Goal: Task Accomplishment & Management: Use online tool/utility

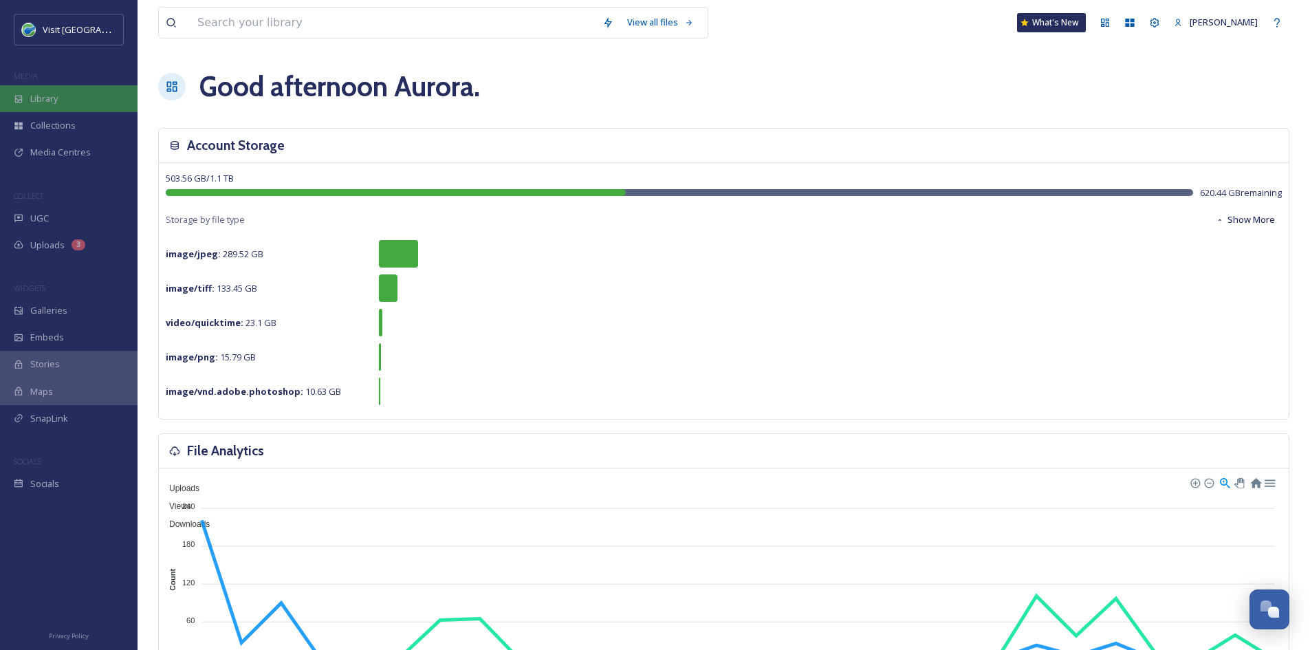
click at [87, 91] on div "Library" at bounding box center [69, 98] width 138 height 27
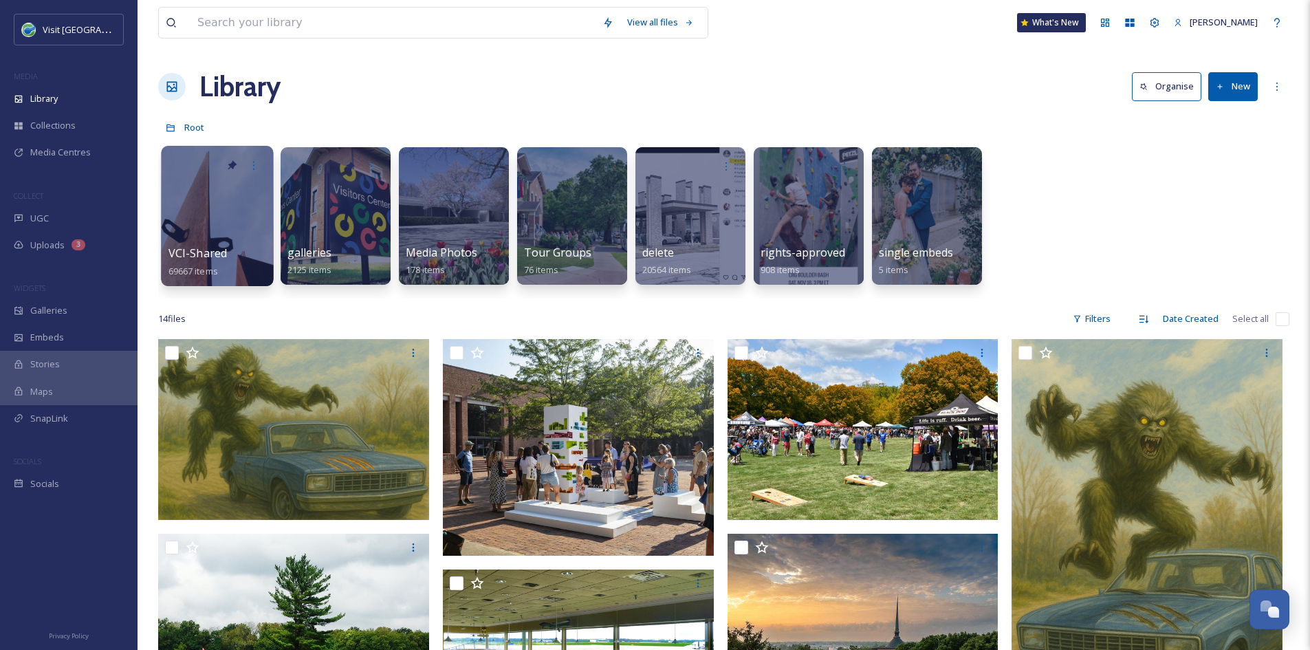
click at [199, 257] on span "VCI-Shared" at bounding box center [198, 253] width 59 height 15
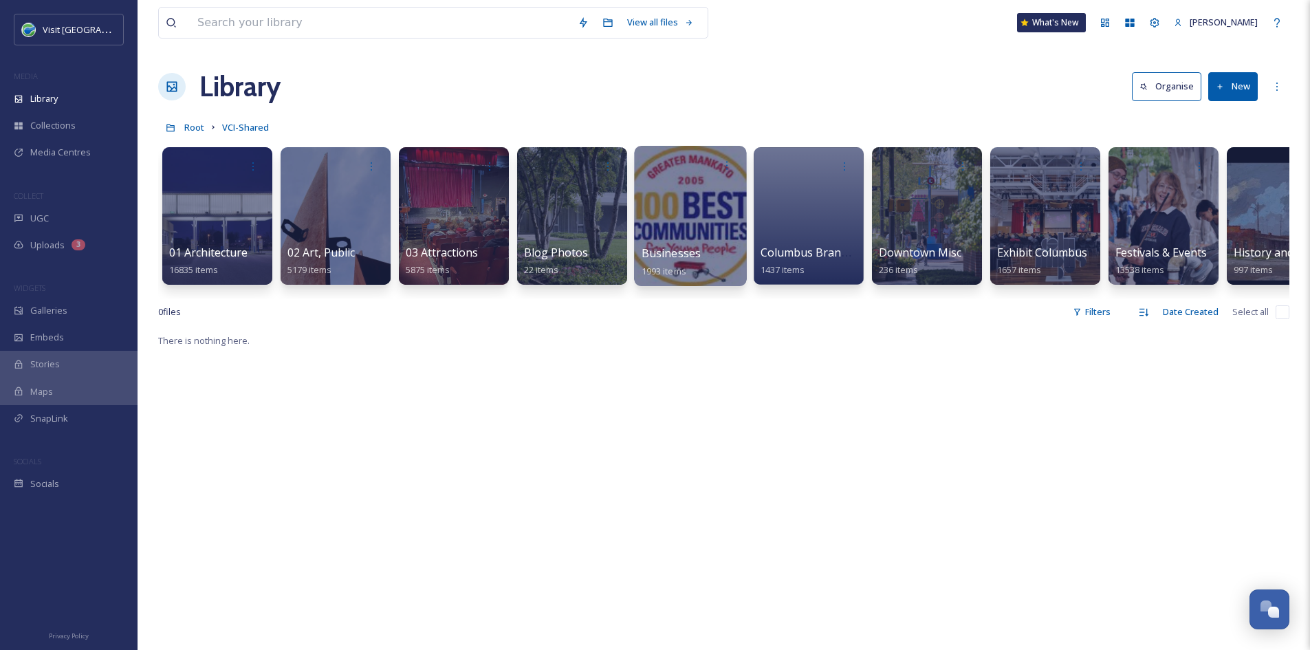
click at [647, 245] on div "Businesses 1993 items" at bounding box center [691, 262] width 98 height 34
click at [686, 268] on span "1993 items" at bounding box center [664, 270] width 45 height 12
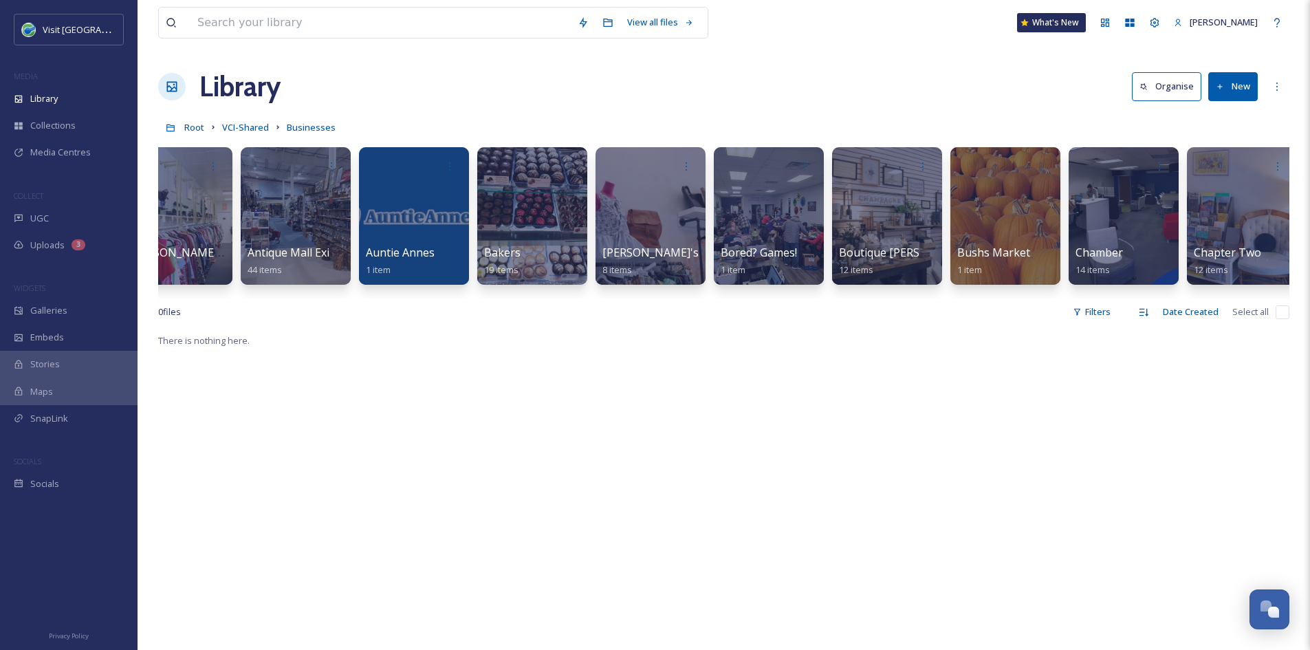
scroll to position [0, 22]
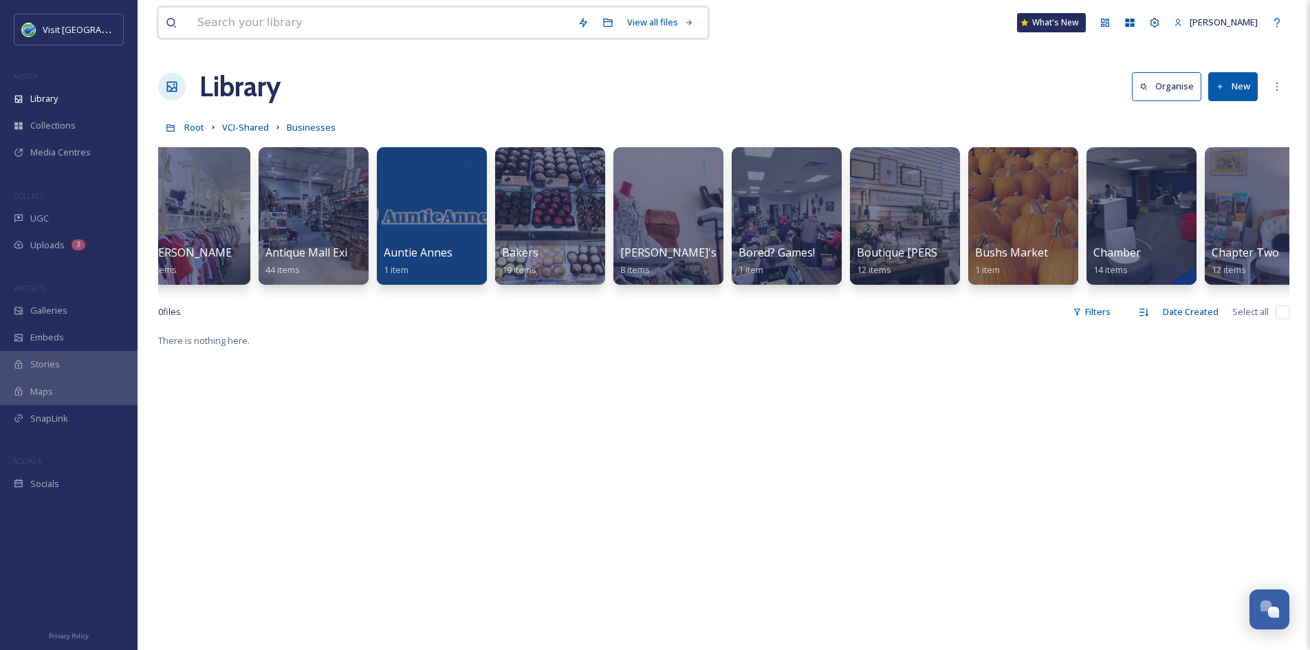
click at [325, 30] on input at bounding box center [381, 23] width 380 height 30
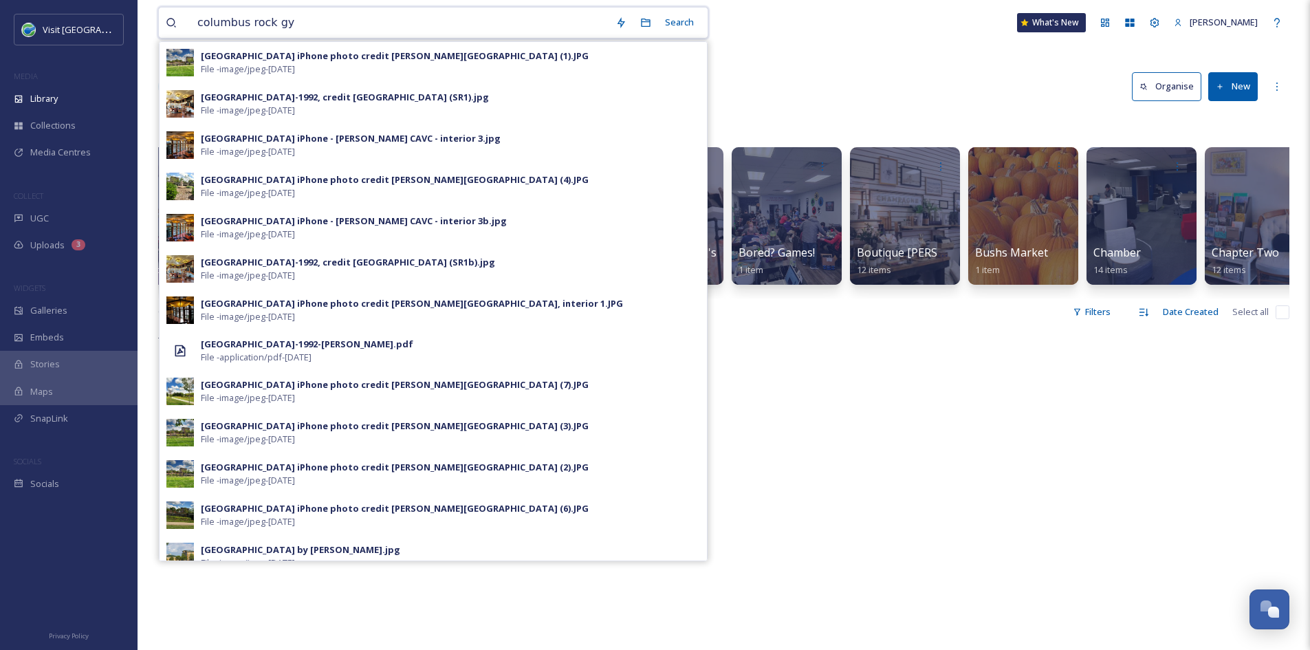
type input "columbus rock gym"
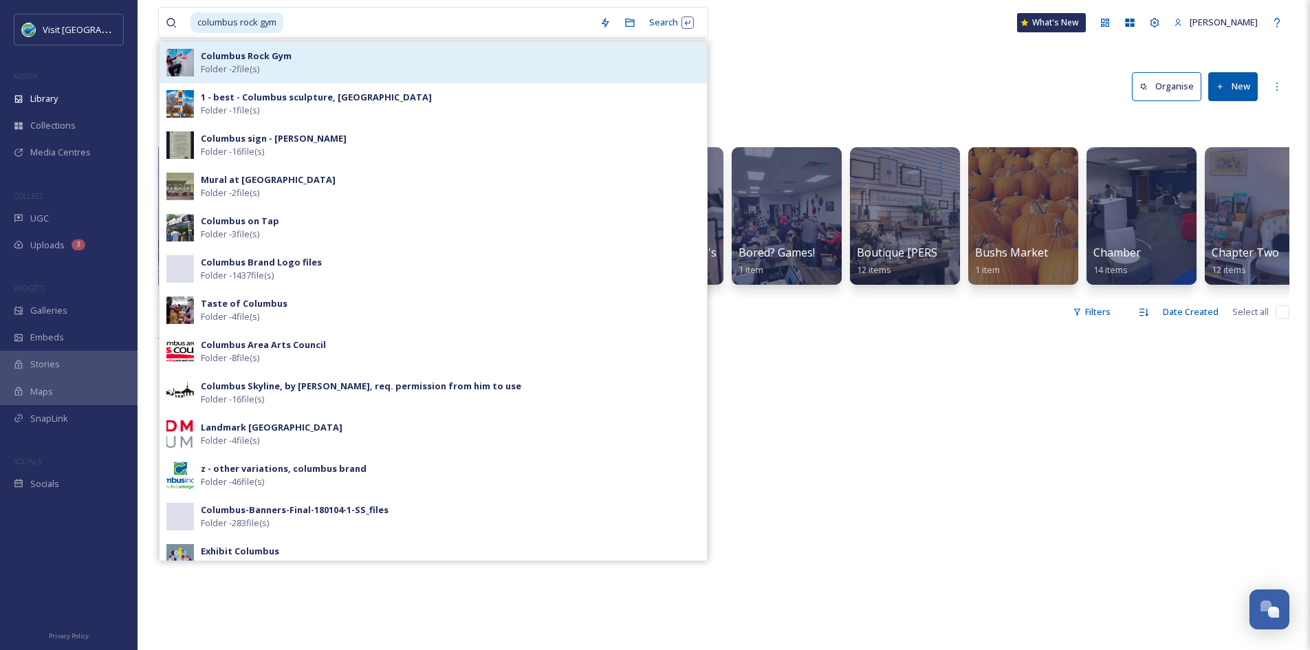
click at [371, 50] on div "Columbus Rock Gym Folder - 2 file(s)" at bounding box center [450, 63] width 499 height 26
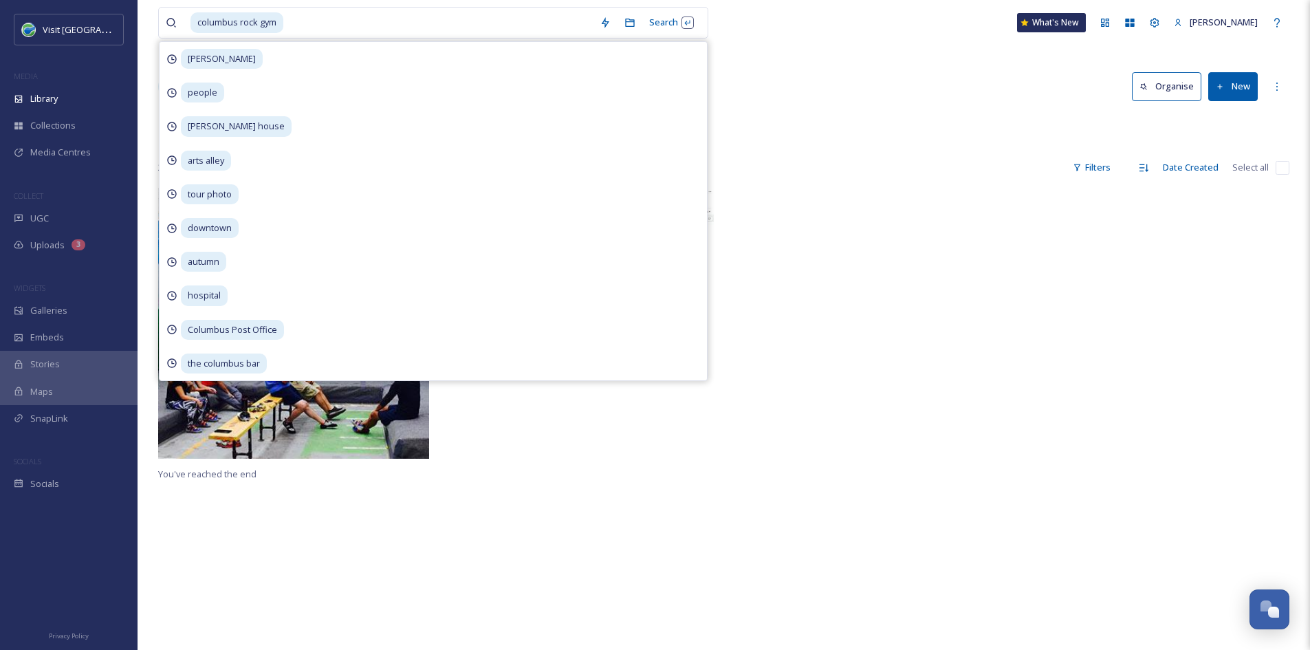
click at [824, 65] on div "[GEOGRAPHIC_DATA] Search [PERSON_NAME] people [PERSON_NAME] house arts alley to…" at bounding box center [724, 419] width 1173 height 838
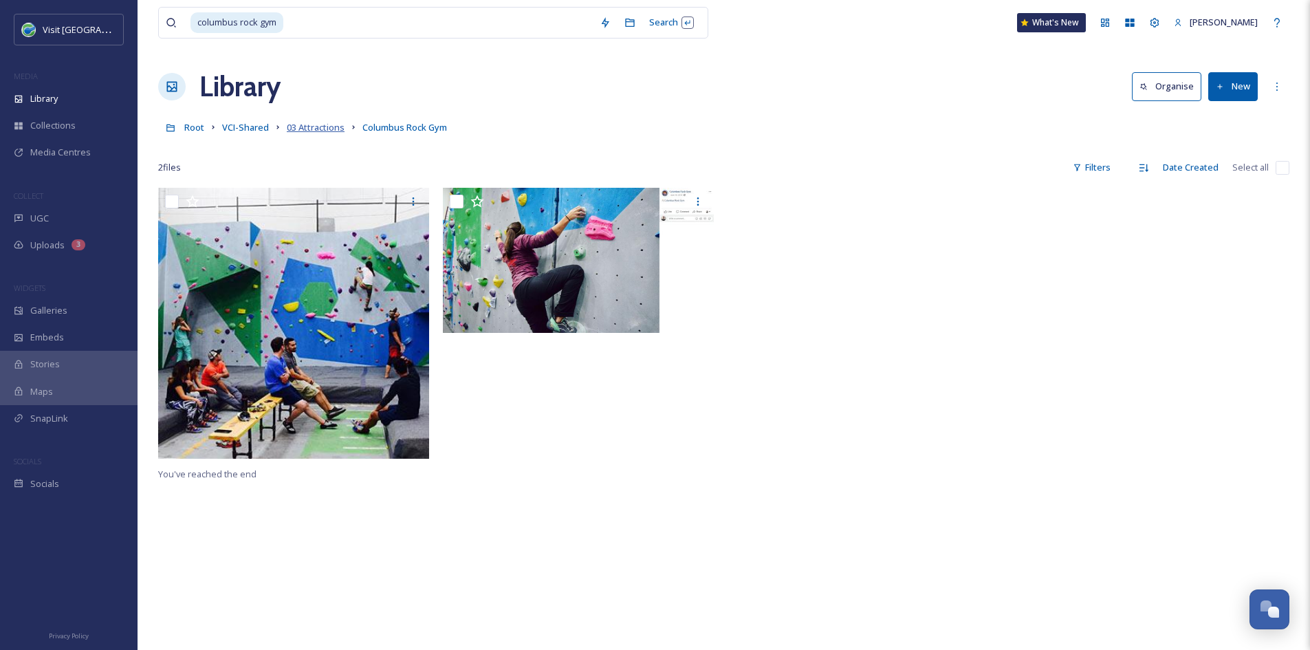
click at [332, 131] on span "03 Attractions" at bounding box center [316, 127] width 58 height 12
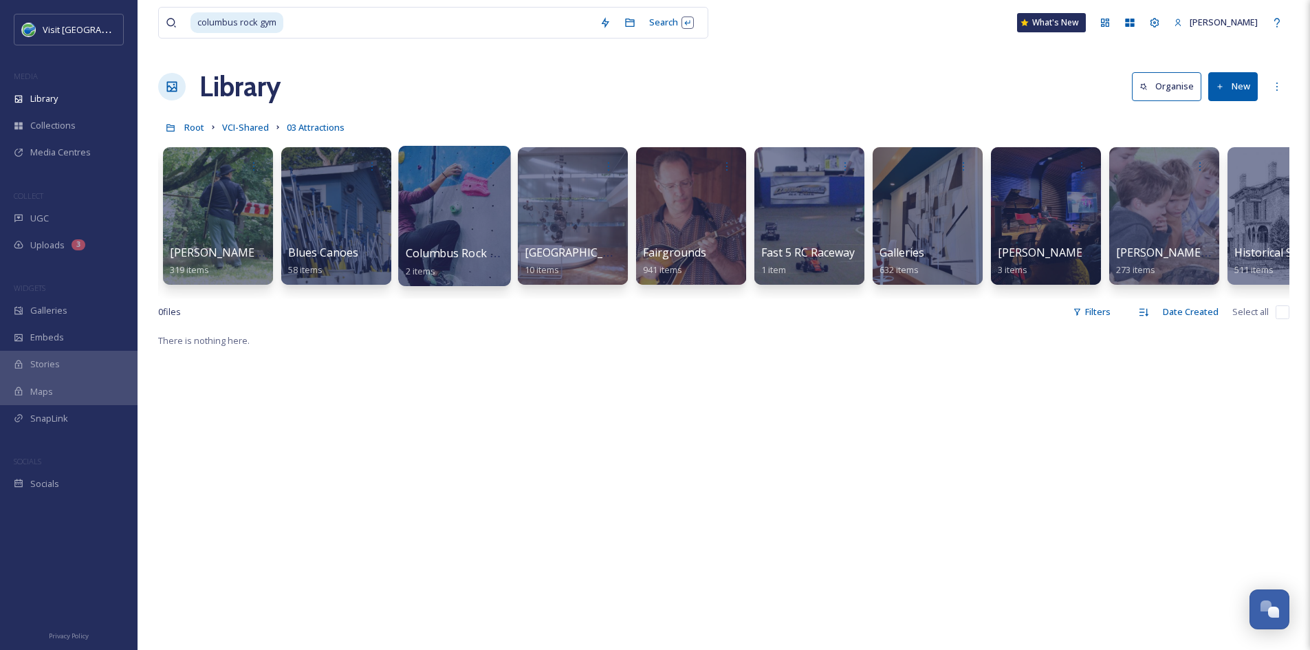
scroll to position [0, 473]
click at [470, 251] on span "Columbus Rock Gym" at bounding box center [458, 253] width 107 height 15
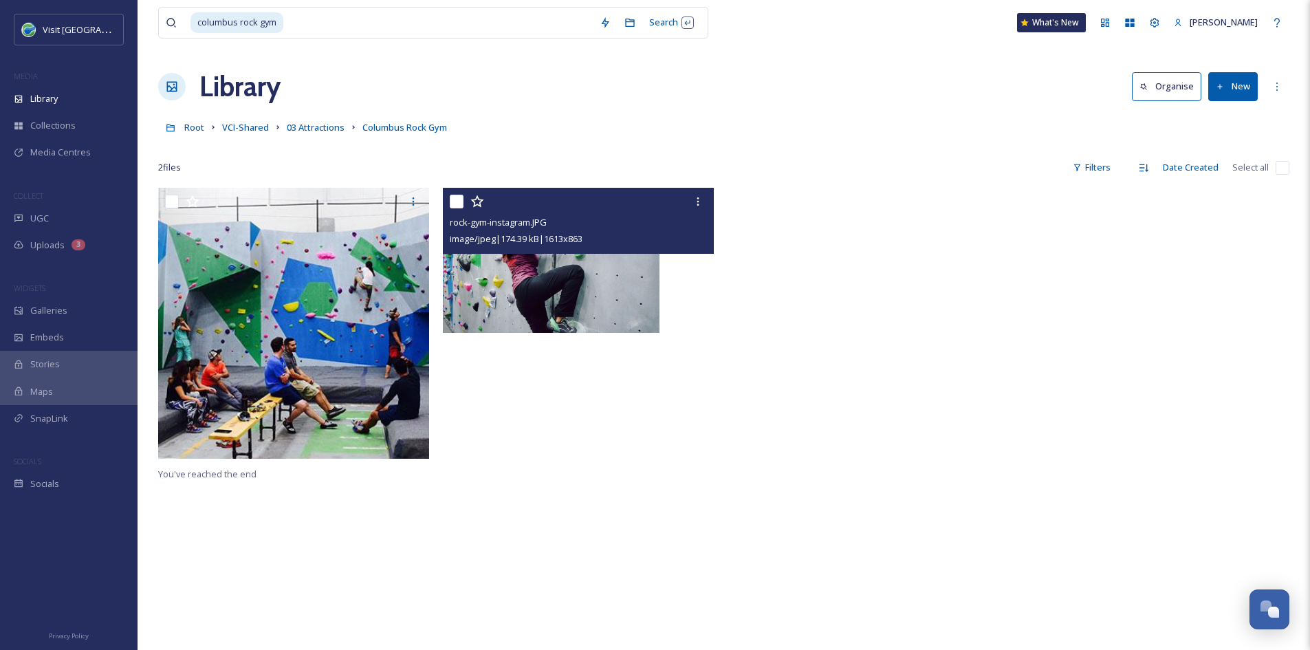
click at [590, 302] on img at bounding box center [578, 260] width 271 height 145
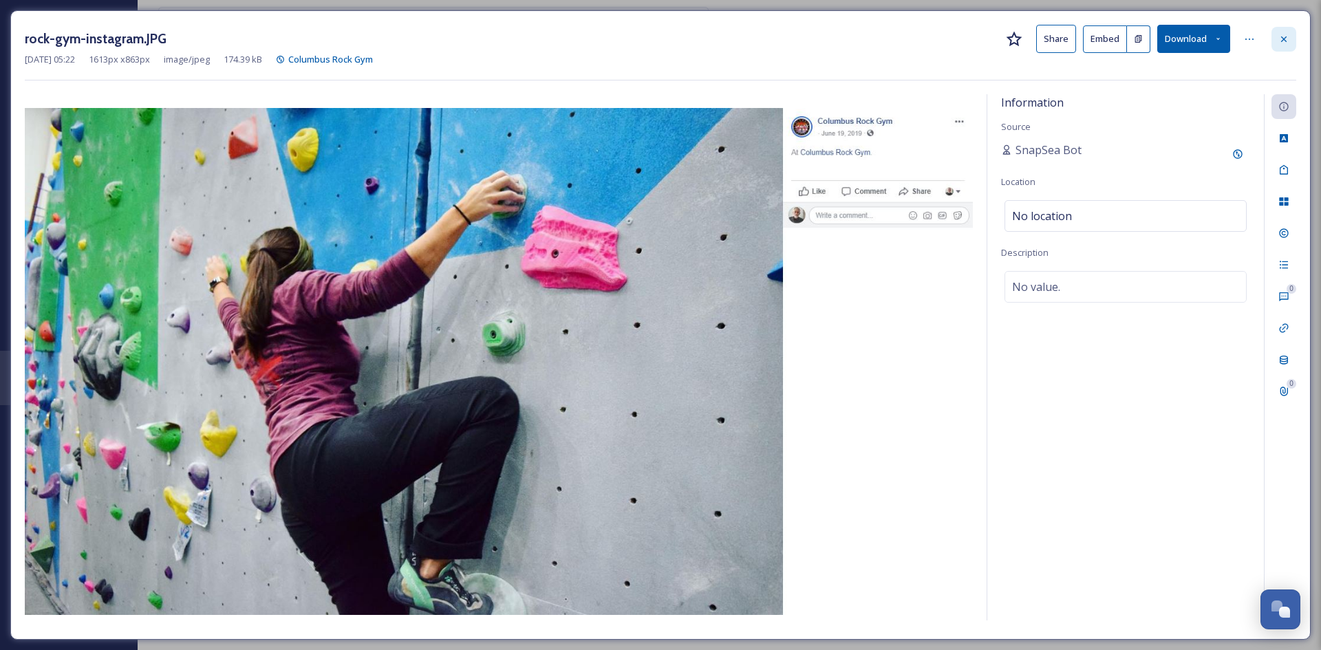
click at [1284, 42] on icon at bounding box center [1283, 39] width 11 height 11
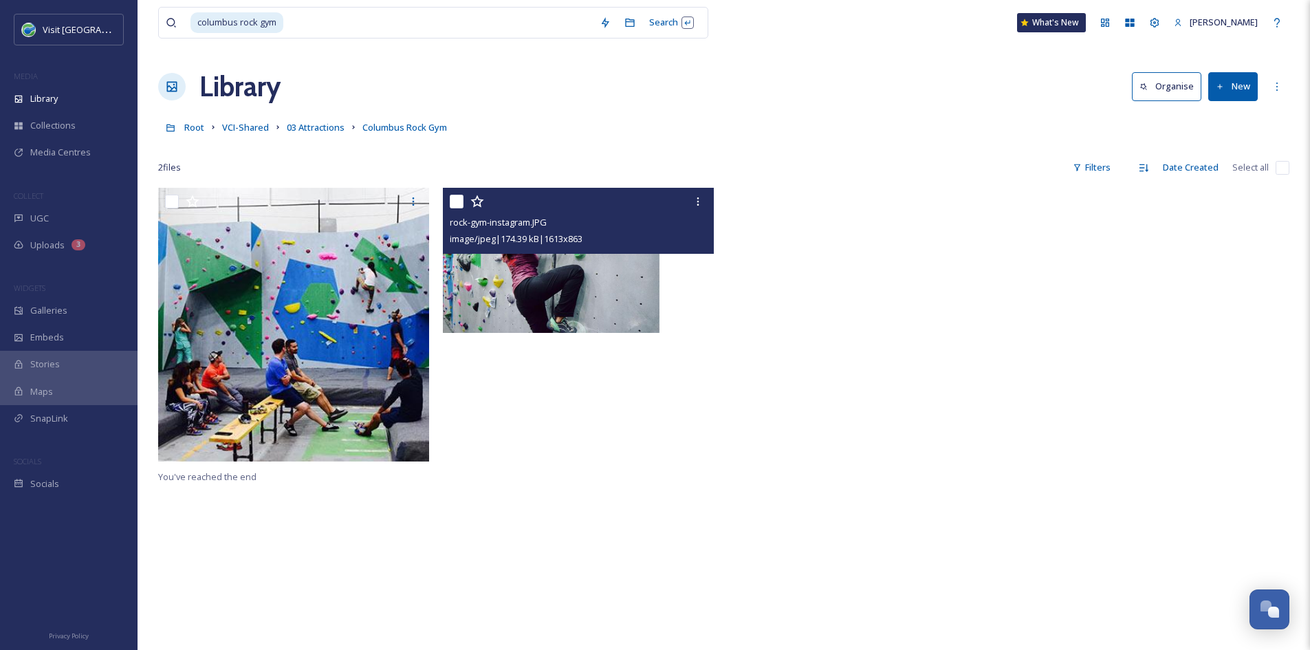
click at [1234, 93] on button "New" at bounding box center [1233, 86] width 50 height 28
click at [1228, 118] on span "File Upload" at bounding box center [1226, 118] width 45 height 13
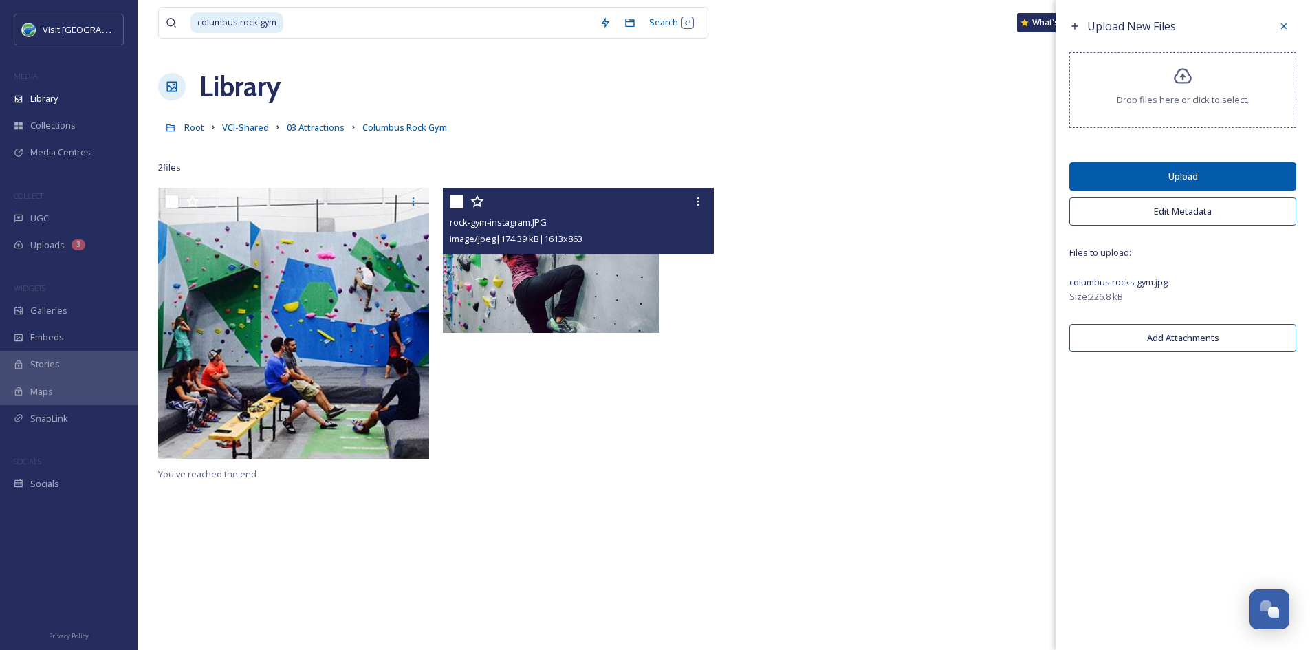
click at [1213, 173] on button "Upload" at bounding box center [1183, 176] width 227 height 28
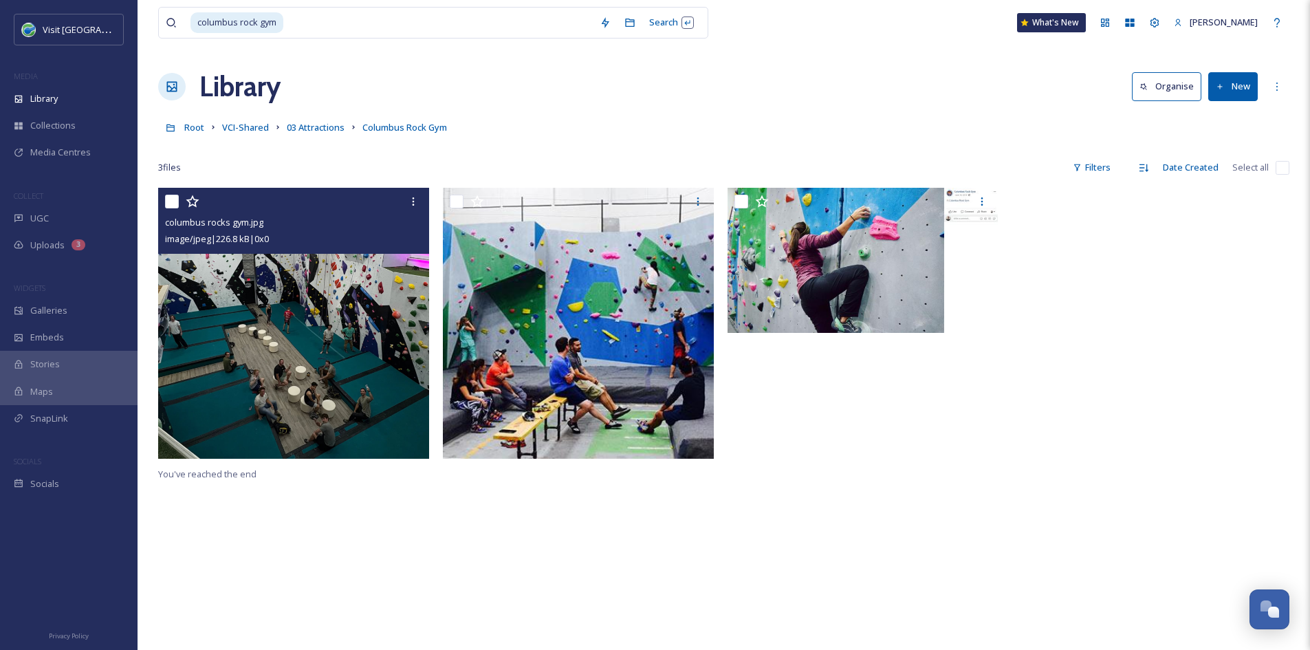
click at [290, 325] on img at bounding box center [293, 323] width 271 height 271
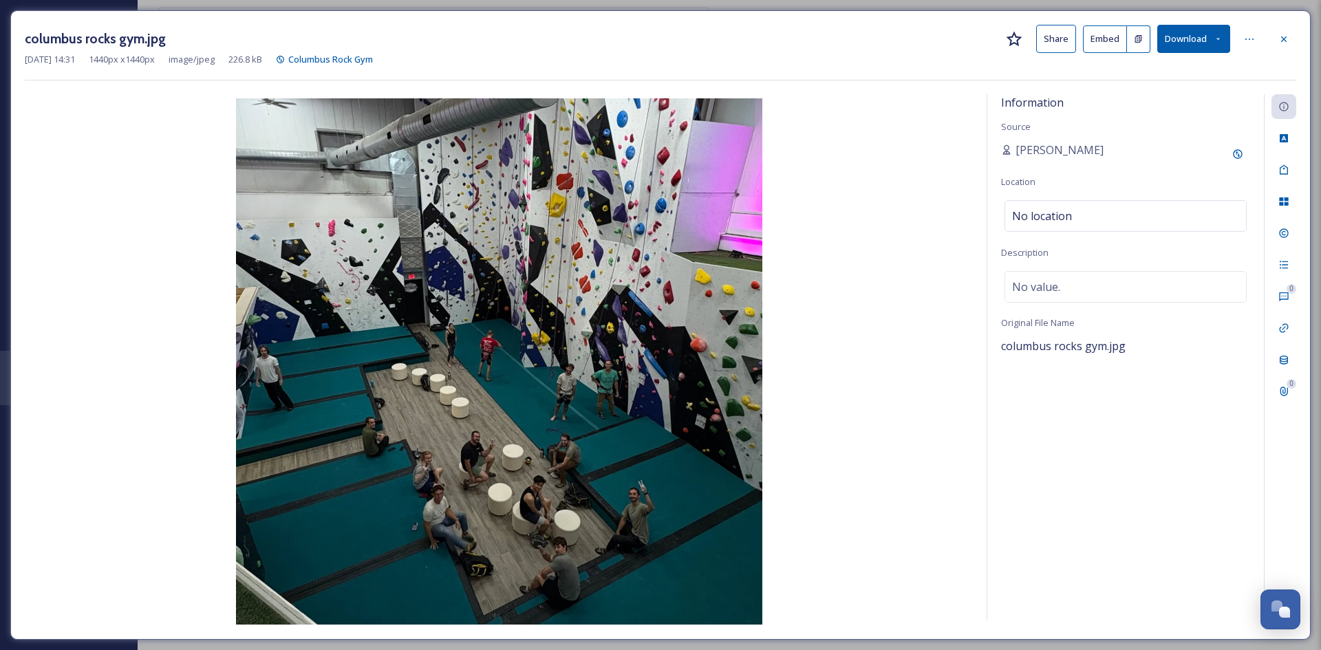
click at [1059, 45] on button "Share" at bounding box center [1056, 39] width 40 height 28
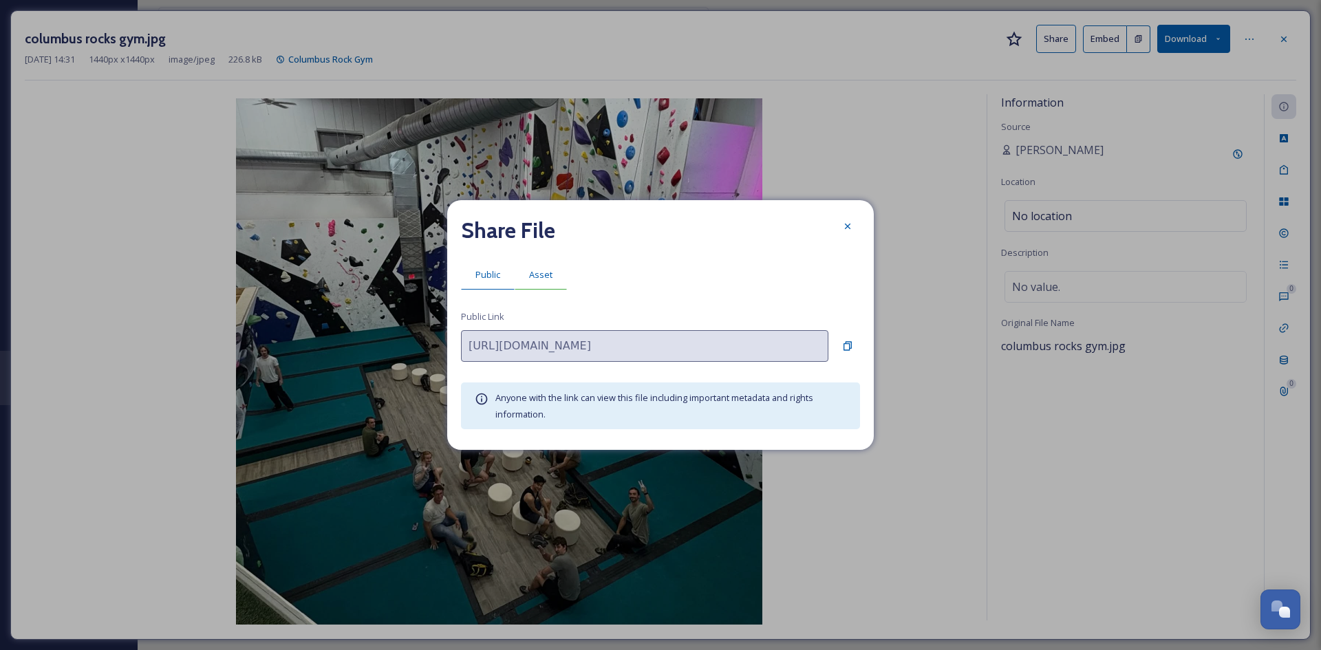
click at [552, 272] on div "Asset" at bounding box center [540, 275] width 52 height 28
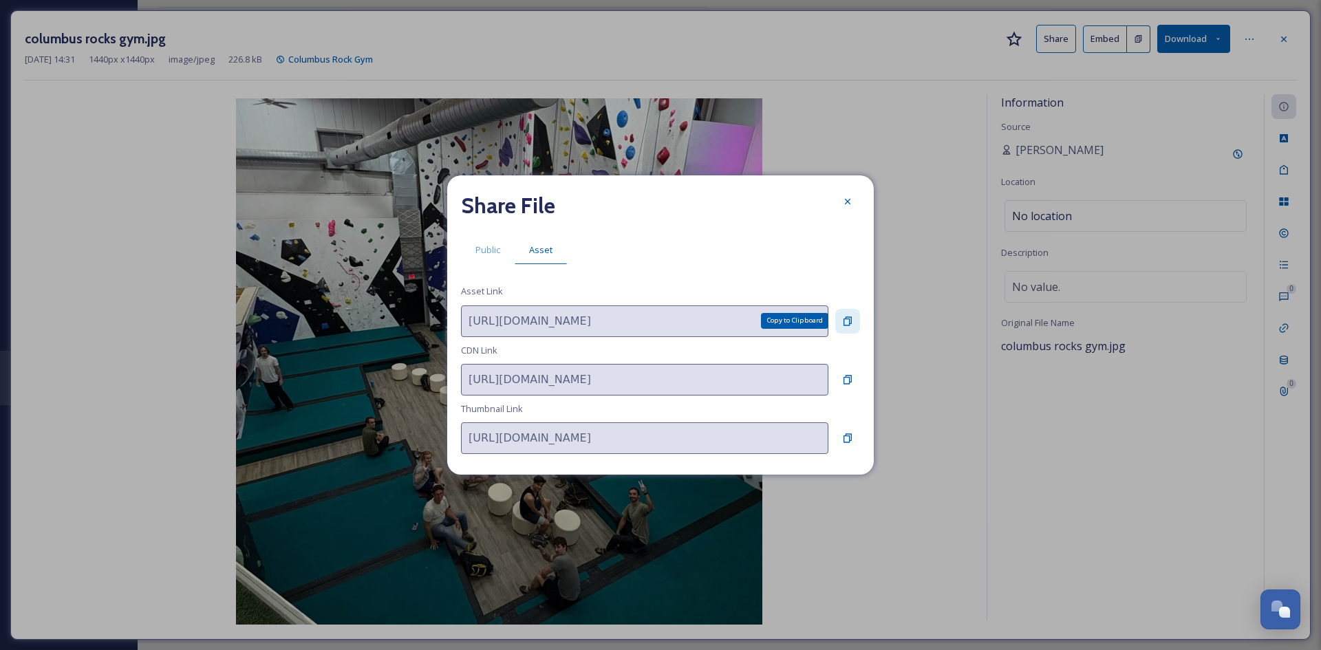
click at [849, 317] on icon at bounding box center [847, 320] width 8 height 9
click at [843, 198] on icon at bounding box center [847, 201] width 11 height 11
